Goal: Information Seeking & Learning: Learn about a topic

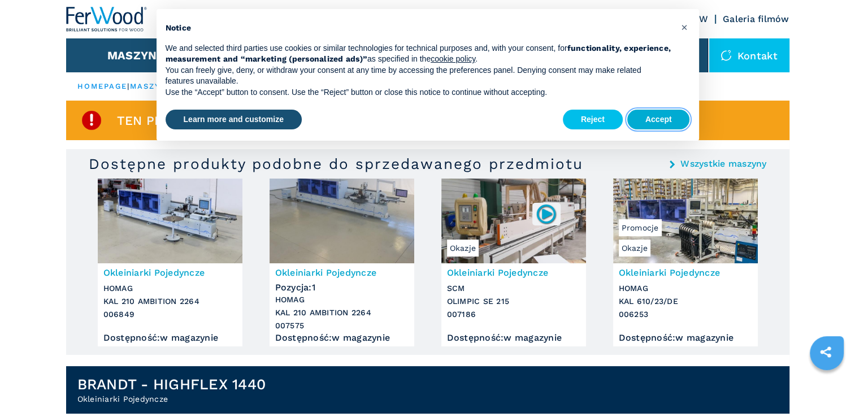
click at [657, 116] on button "Accept" at bounding box center [658, 120] width 63 height 20
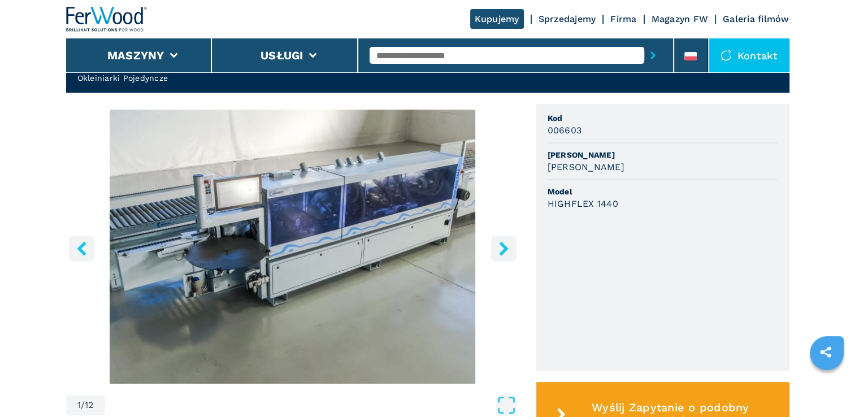
scroll to position [396, 0]
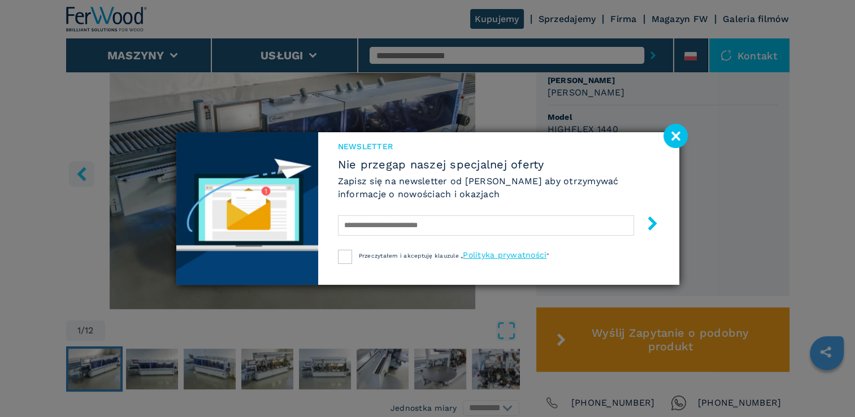
click at [675, 137] on image at bounding box center [675, 136] width 24 height 24
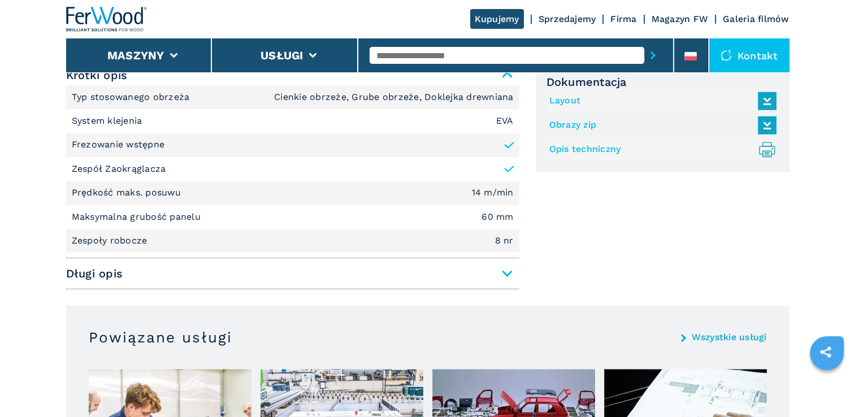
scroll to position [791, 0]
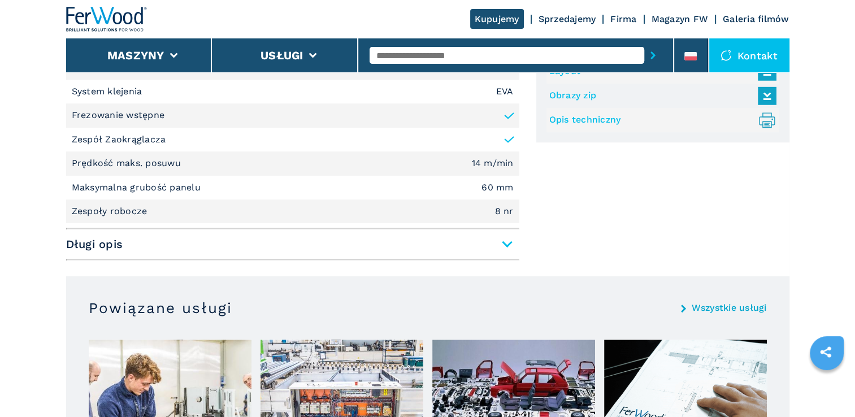
click at [504, 245] on span "Długi opis" at bounding box center [292, 244] width 453 height 20
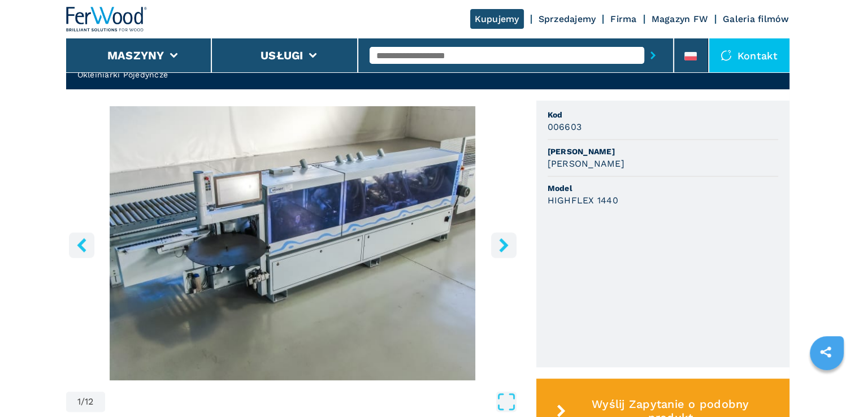
scroll to position [381, 0]
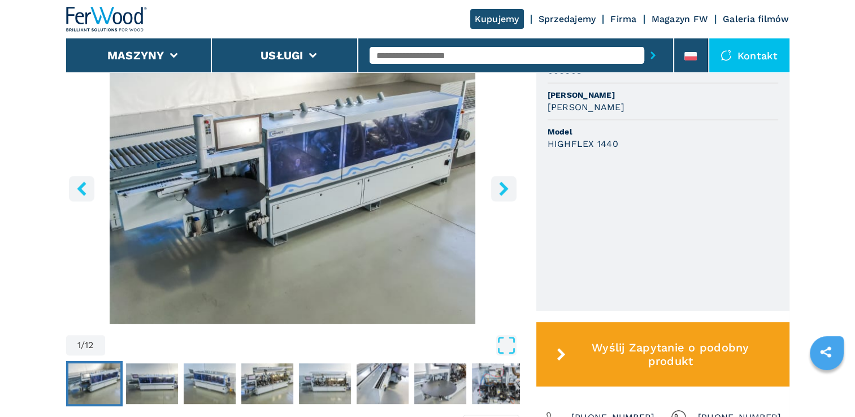
click at [505, 189] on icon "right-button" at bounding box center [503, 188] width 9 height 14
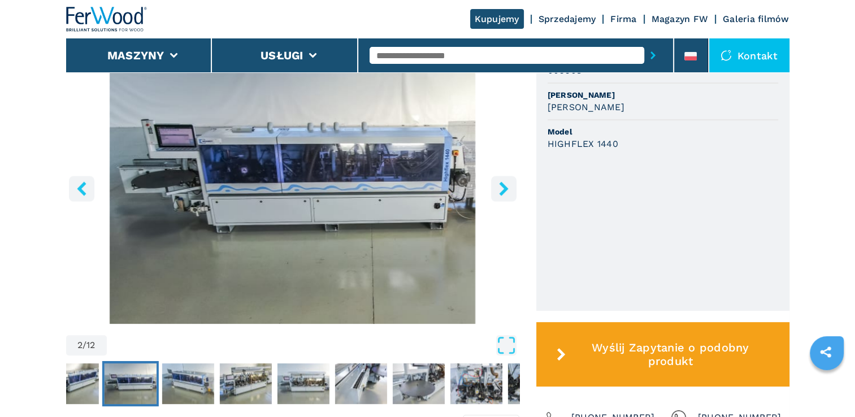
click at [504, 191] on icon "right-button" at bounding box center [503, 188] width 9 height 14
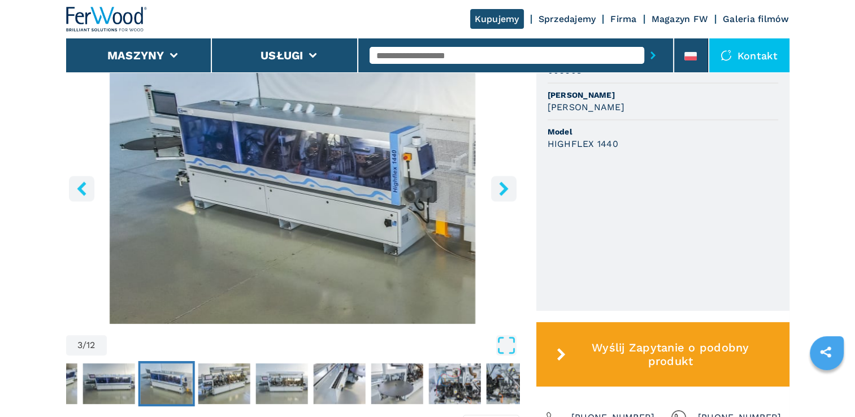
click at [504, 191] on icon "right-button" at bounding box center [503, 188] width 9 height 14
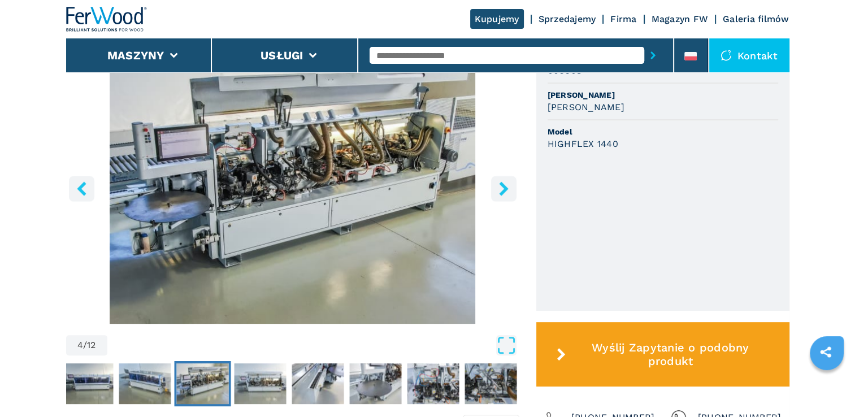
click at [504, 191] on icon "right-button" at bounding box center [503, 188] width 9 height 14
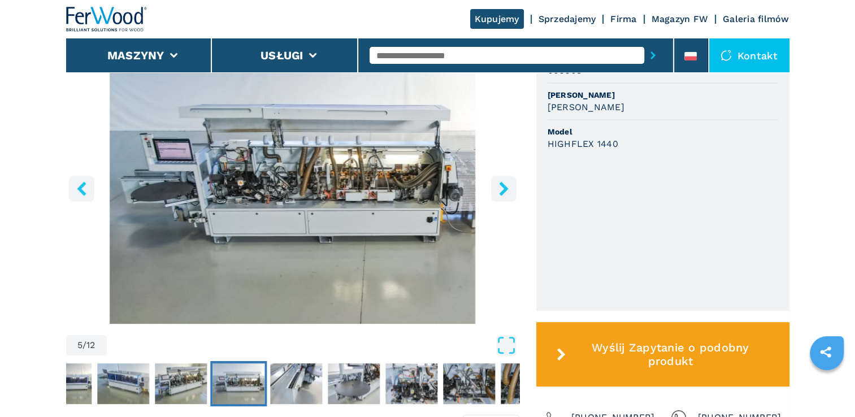
click at [504, 191] on icon "right-button" at bounding box center [503, 188] width 9 height 14
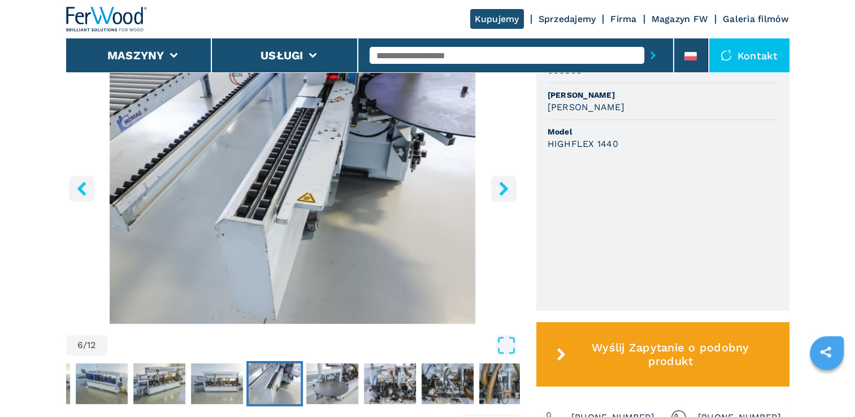
click at [504, 191] on icon "right-button" at bounding box center [503, 188] width 9 height 14
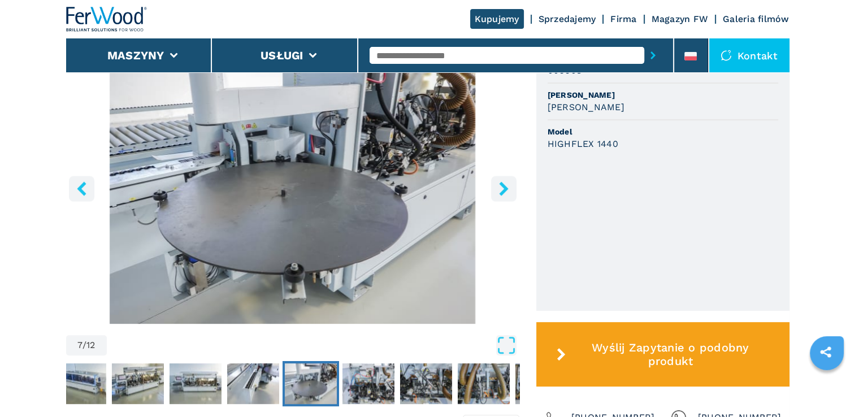
click at [504, 191] on icon "right-button" at bounding box center [503, 188] width 9 height 14
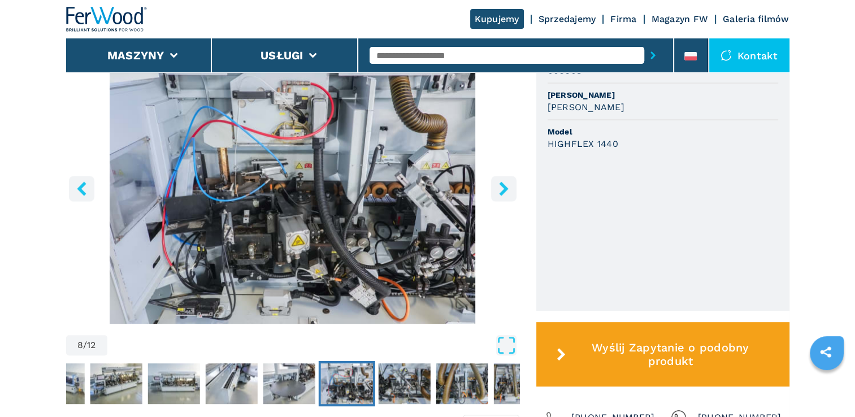
click at [504, 191] on icon "right-button" at bounding box center [503, 188] width 9 height 14
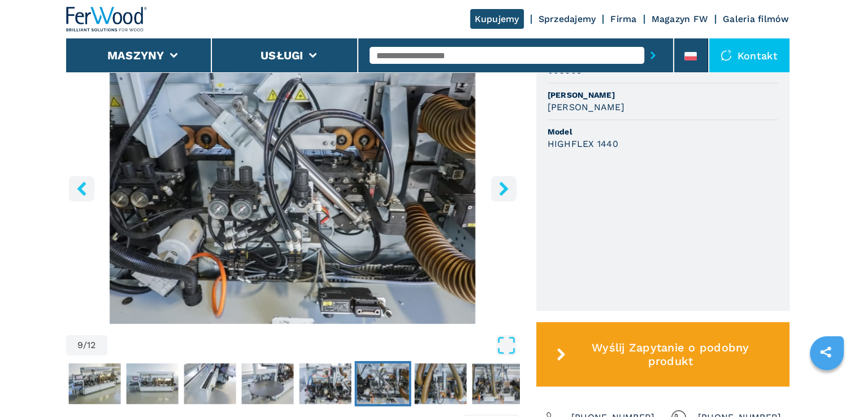
click at [504, 191] on icon "right-button" at bounding box center [503, 188] width 9 height 14
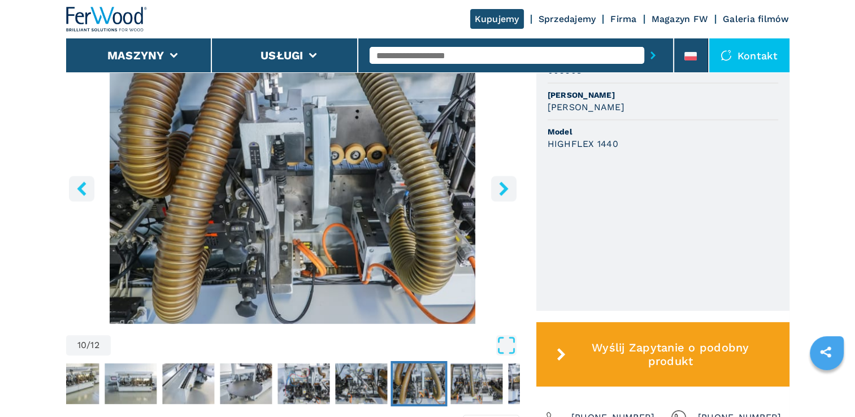
click at [511, 187] on button "right-button" at bounding box center [503, 188] width 25 height 25
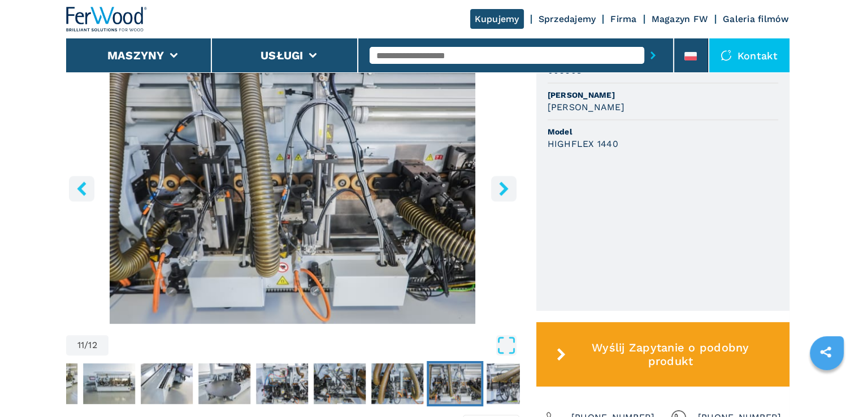
click at [511, 187] on button "right-button" at bounding box center [503, 188] width 25 height 25
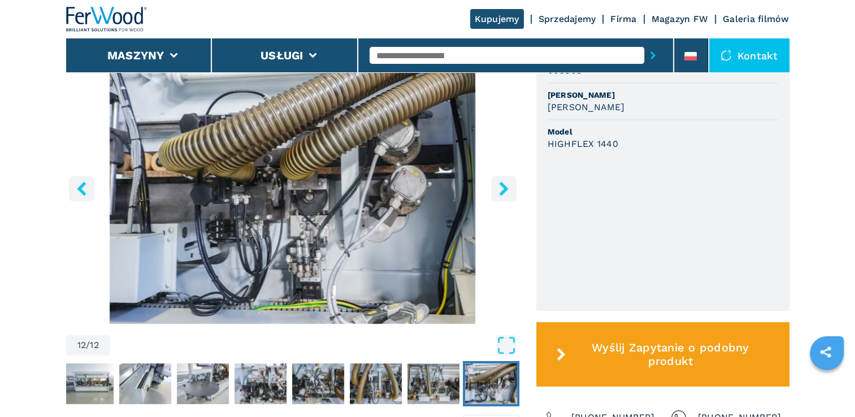
click at [513, 189] on button "right-button" at bounding box center [503, 188] width 25 height 25
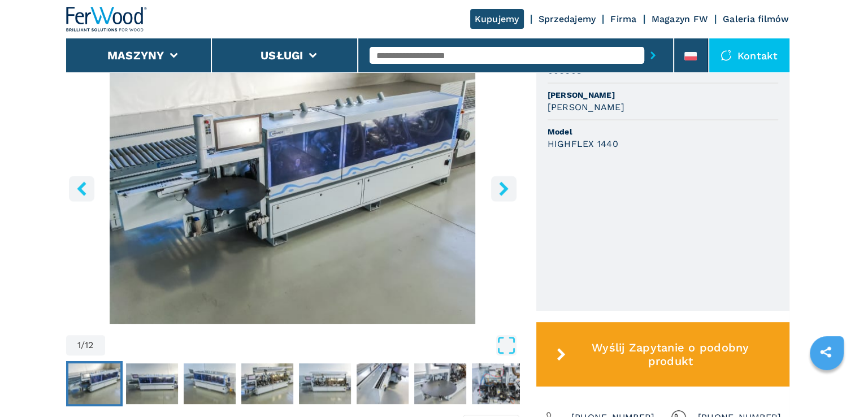
click at [513, 189] on button "right-button" at bounding box center [503, 188] width 25 height 25
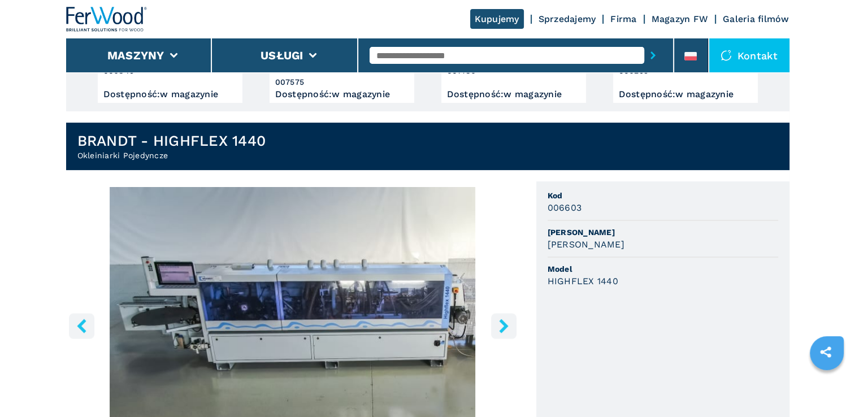
scroll to position [284, 0]
